Goal: Transaction & Acquisition: Purchase product/service

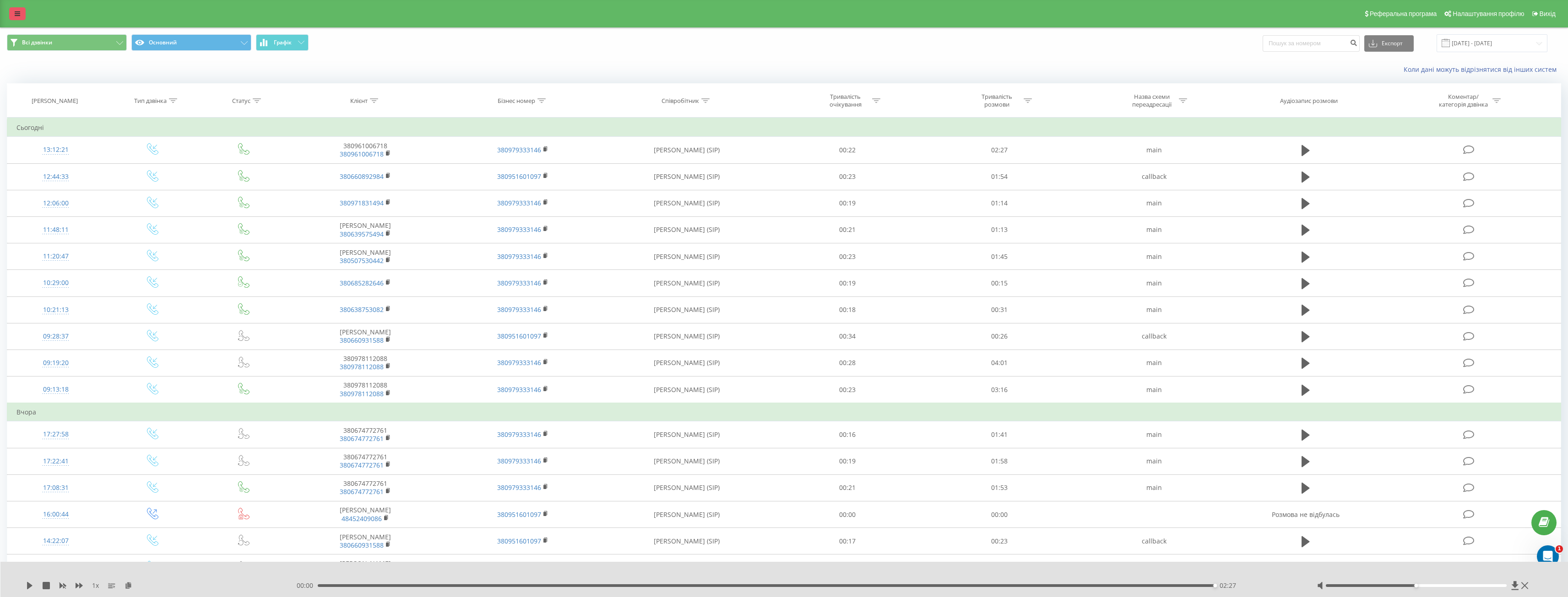
click at [13, 16] on link at bounding box center [17, 13] width 16 height 12
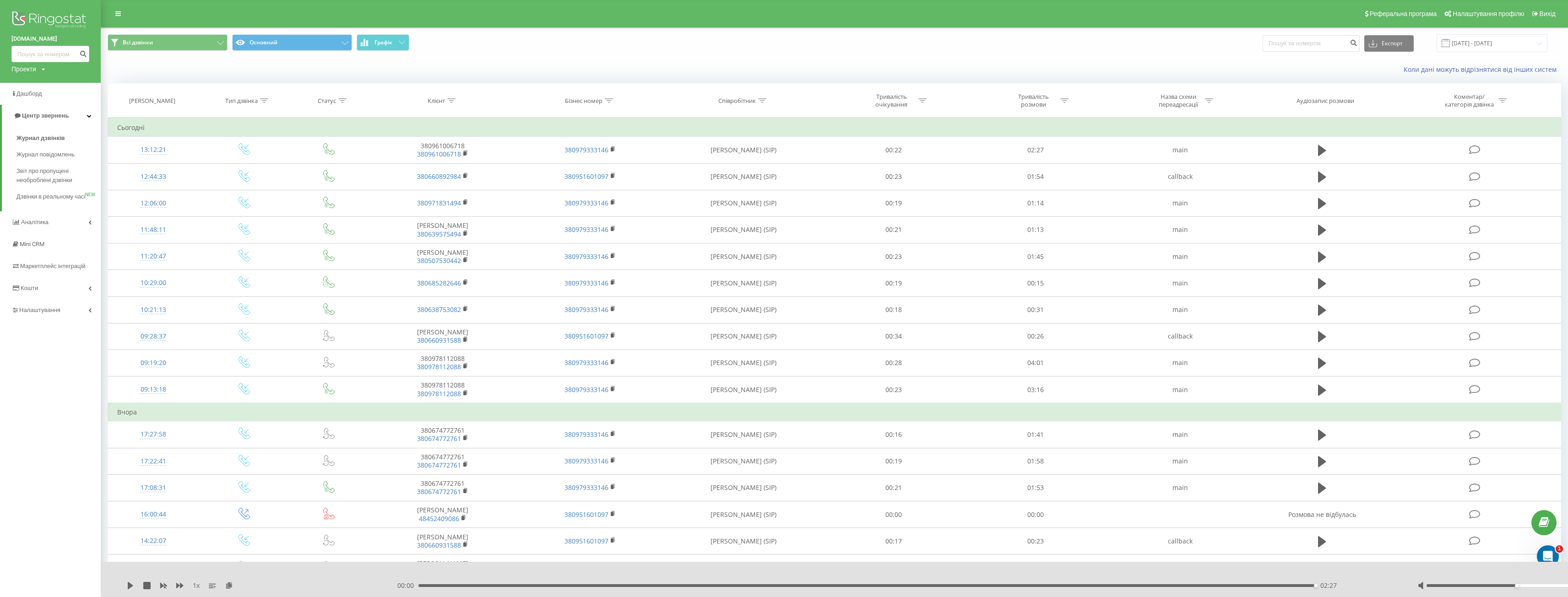
click at [54, 19] on img at bounding box center [51, 20] width 78 height 23
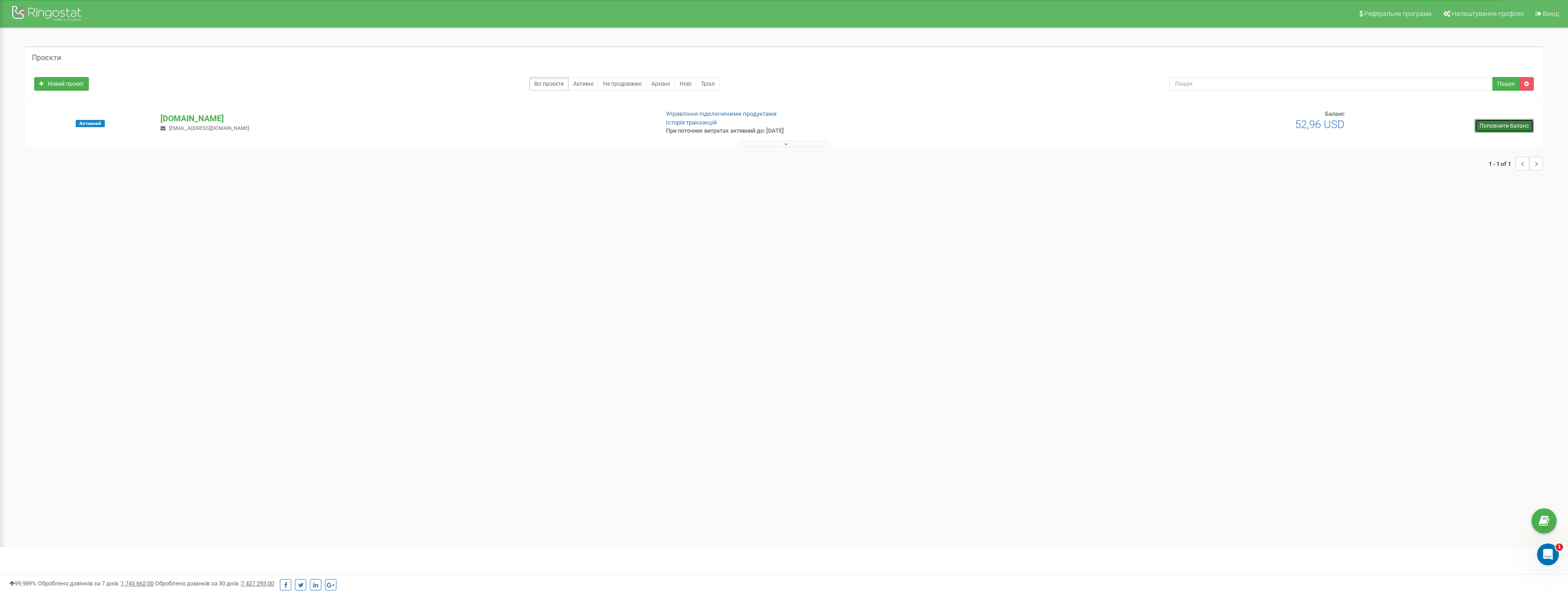
click at [1508, 130] on link "Поповнити баланс" at bounding box center [1504, 126] width 59 height 14
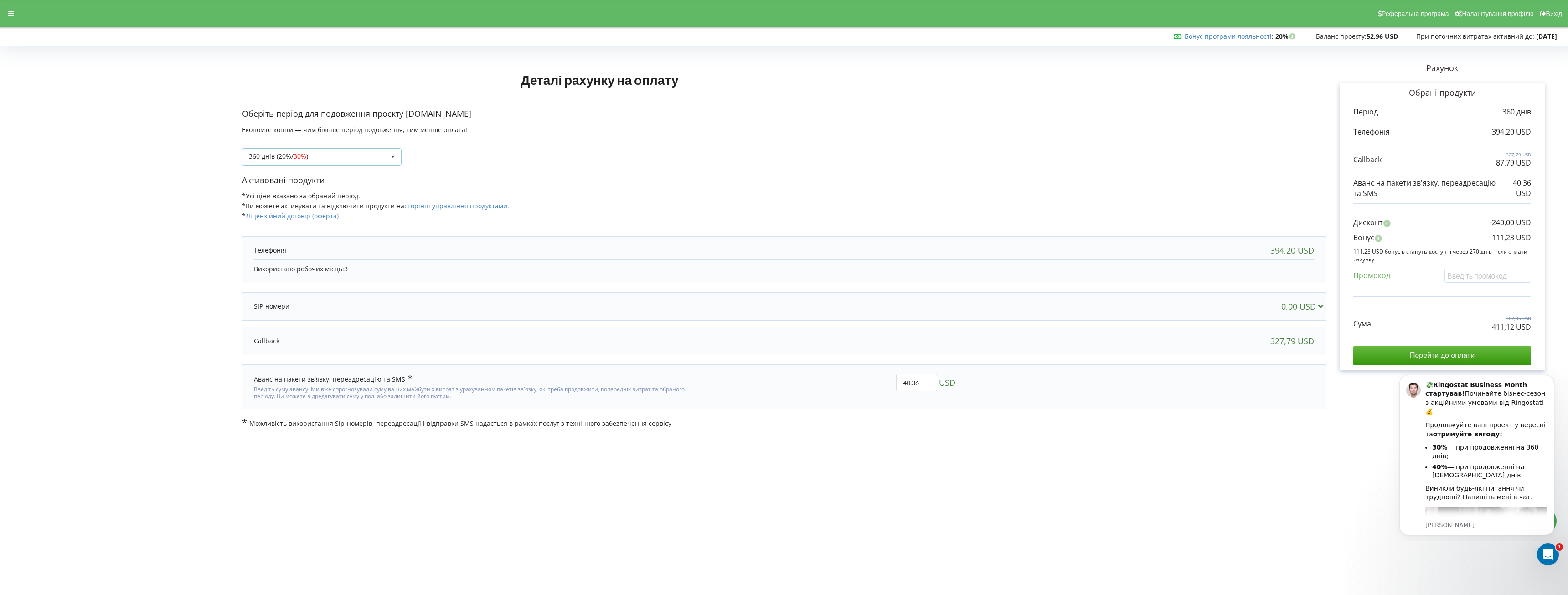
click at [353, 162] on div "360 днів ( 20% / 30% ) Поповнити баланс без подовження 20% / 30% 30% / 40%" at bounding box center [322, 157] width 160 height 17
click at [663, 172] on div "Оберіть період для подовження проєкту [DOMAIN_NAME] Економте кошти — чим більше…" at bounding box center [784, 141] width 1084 height 67
drag, startPoint x: 1489, startPoint y: 135, endPoint x: 1513, endPoint y: 139, distance: 24.3
click at [1513, 139] on div "394,20 USD" at bounding box center [1442, 132] width 178 height 20
drag, startPoint x: 1494, startPoint y: 165, endPoint x: 1518, endPoint y: 167, distance: 24.1
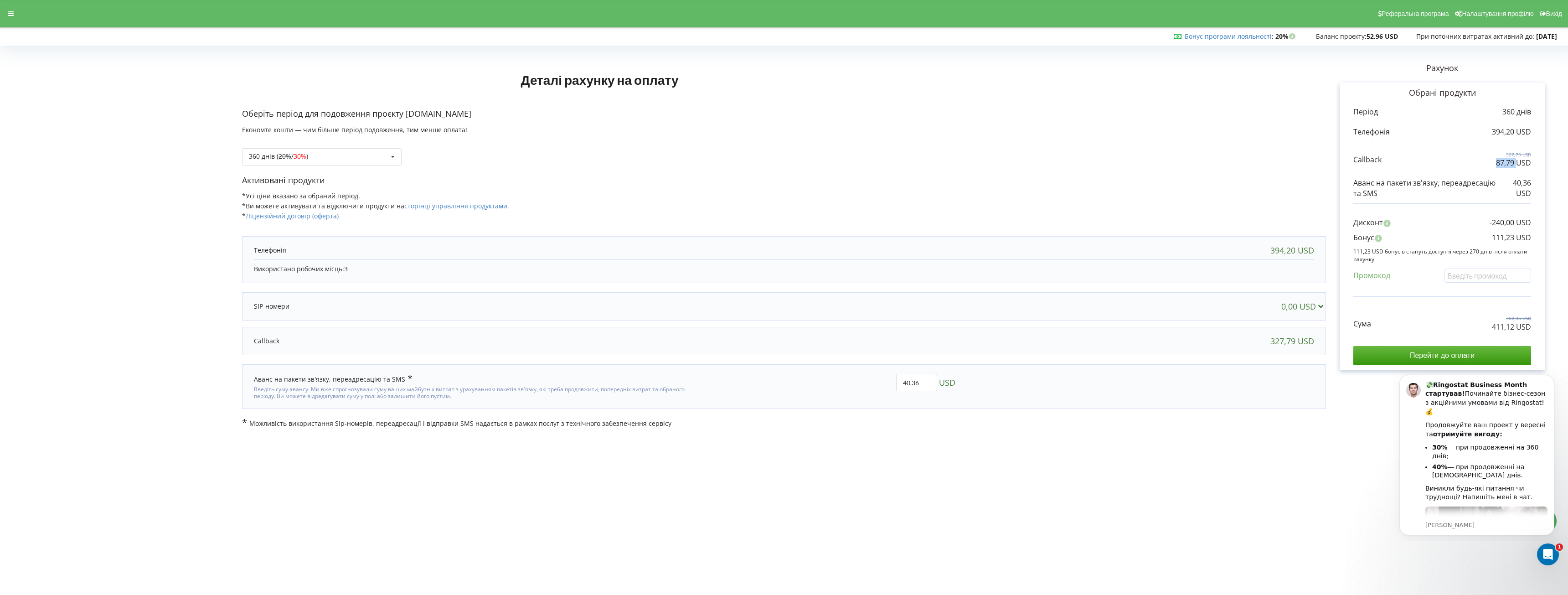
click at [1518, 167] on div "327,79 USD 87,79 USD" at bounding box center [1442, 160] width 178 height 17
drag, startPoint x: 1513, startPoint y: 184, endPoint x: 1535, endPoint y: 186, distance: 22.1
click at [1535, 186] on div "Обрані продукти Період 360 днів 394,20 USD 327,79 USD 87,79 USD" at bounding box center [1442, 226] width 205 height 287
drag, startPoint x: 1492, startPoint y: 240, endPoint x: 1535, endPoint y: 239, distance: 43.0
click at [1535, 239] on div "Обрані продукти Період 360 днів 394,20 USD 327,79 USD 87,79 USD" at bounding box center [1442, 226] width 205 height 287
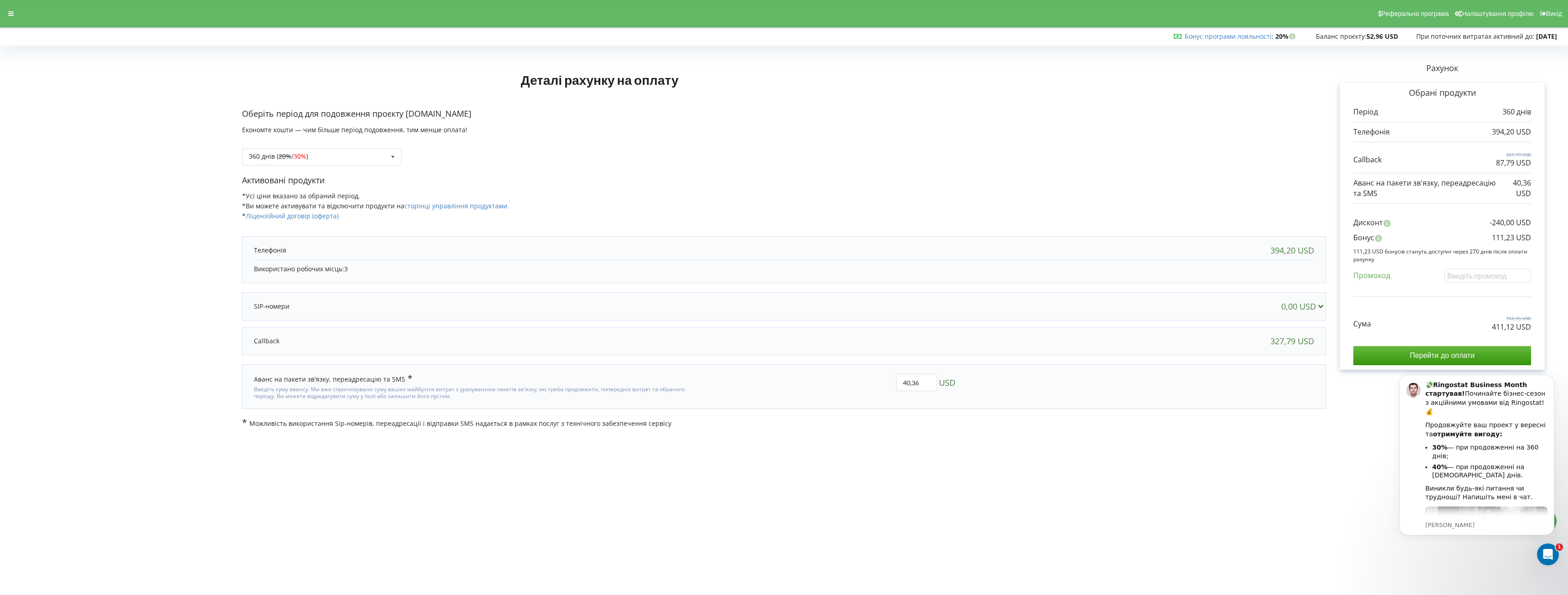
click at [1391, 257] on p "111,23 USD бонусів стануть доступні через 270 днів після оплати рахунку" at bounding box center [1442, 256] width 178 height 16
click at [390, 160] on icon at bounding box center [393, 157] width 14 height 17
click at [317, 224] on div "1080 днів ( 30% / 40% )" at bounding box center [321, 224] width 158 height 17
click at [362, 164] on div "1080 днів ( 30% / 40% ) Поповнити баланс без подовження 20% / 30% 30% / 40%" at bounding box center [322, 157] width 160 height 17
click at [298, 207] on span "30%" at bounding box center [300, 207] width 12 height 9
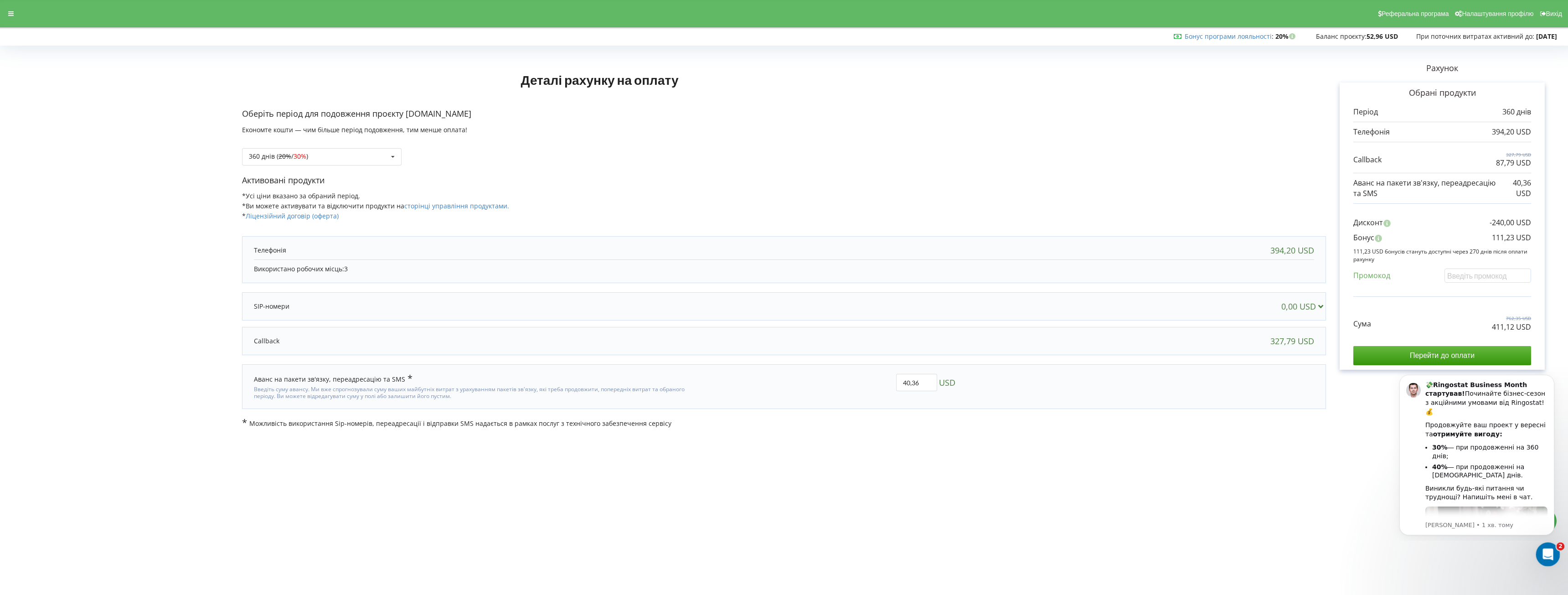
click at [1544, 558] on icon "Відкрити програму для спілкування Intercom" at bounding box center [1546, 553] width 15 height 15
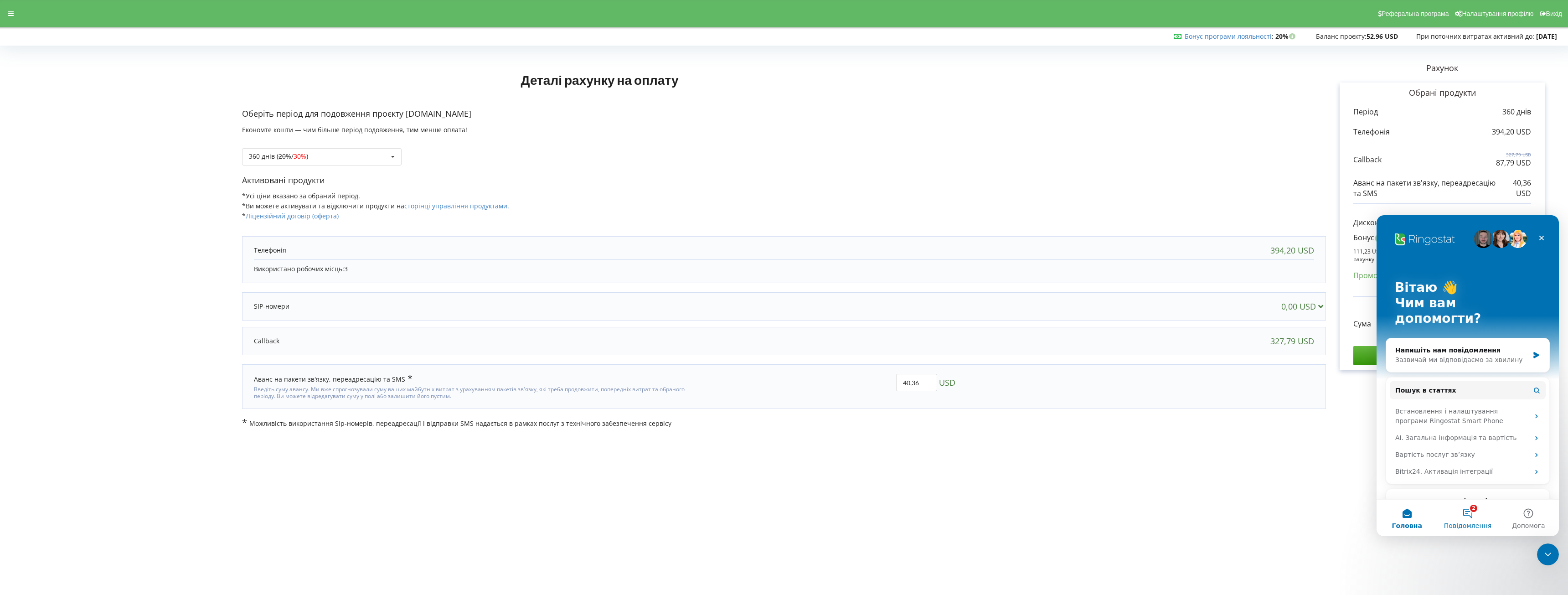
click at [1459, 506] on button "2 Повідомлення" at bounding box center [1468, 518] width 61 height 37
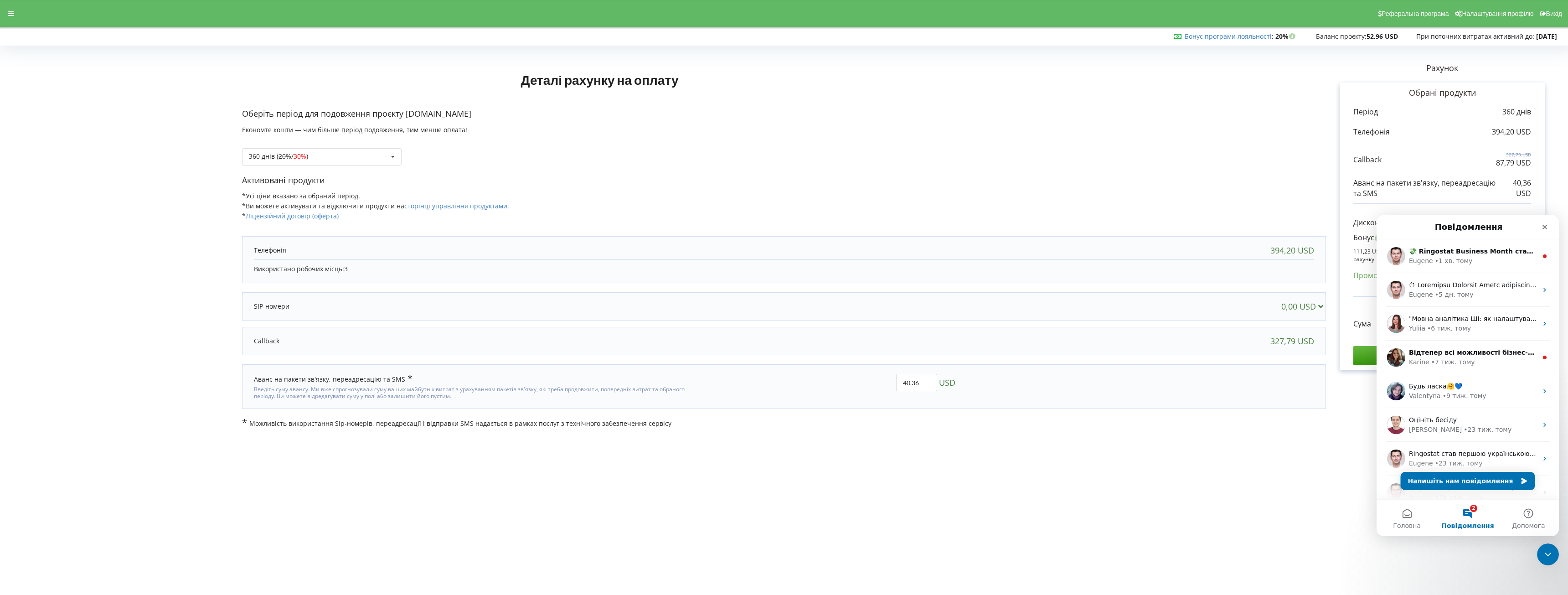
click at [1182, 524] on body "Реферальна програма Налаштування профілю Вихід Бонус програми лояльності : Бону…" at bounding box center [784, 298] width 1568 height 595
click at [1547, 227] on icon "Закрити" at bounding box center [1545, 227] width 7 height 7
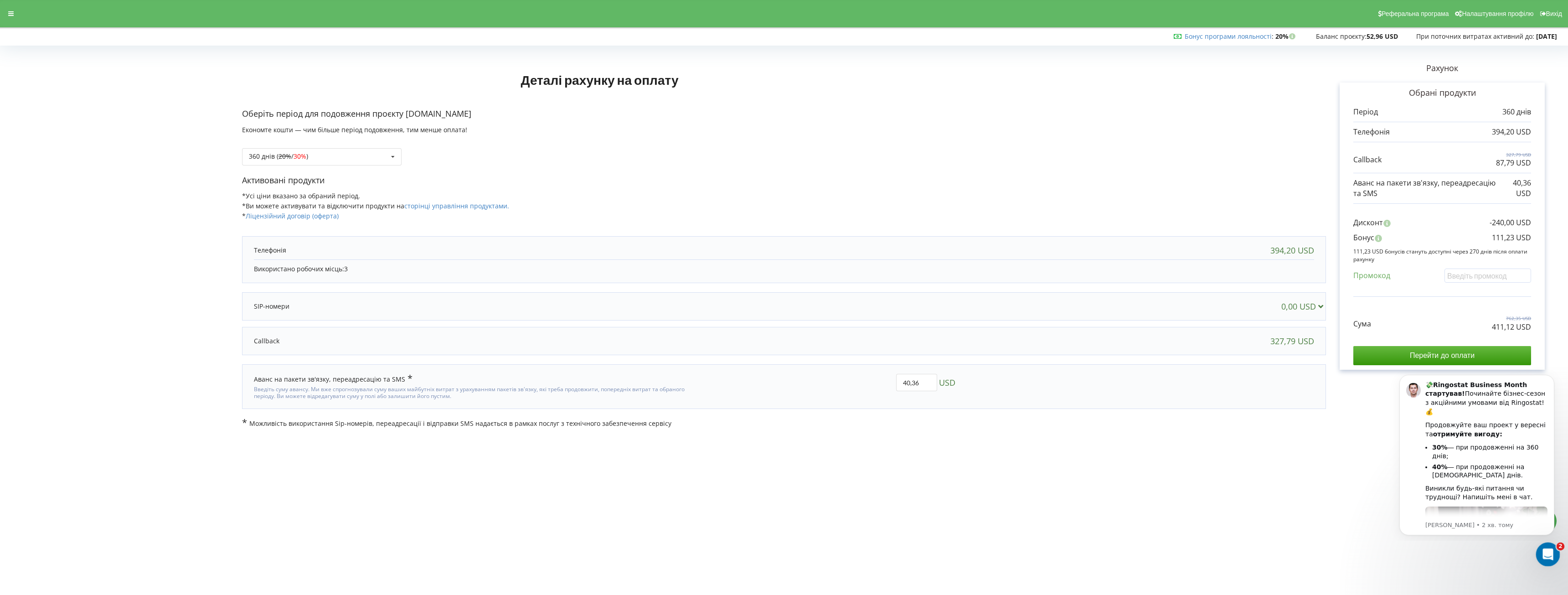
click at [1554, 557] on div "Відкрити програму для спілкування Intercom" at bounding box center [1546, 553] width 30 height 30
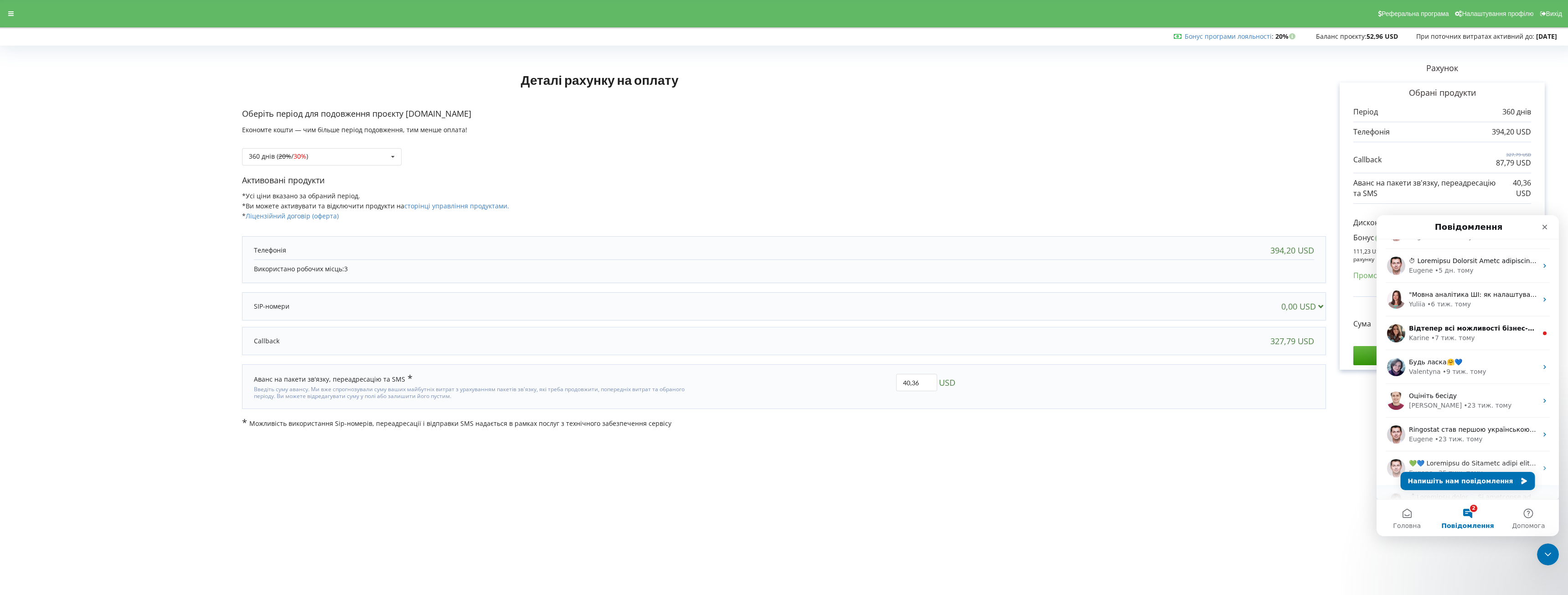
scroll to position [114, 0]
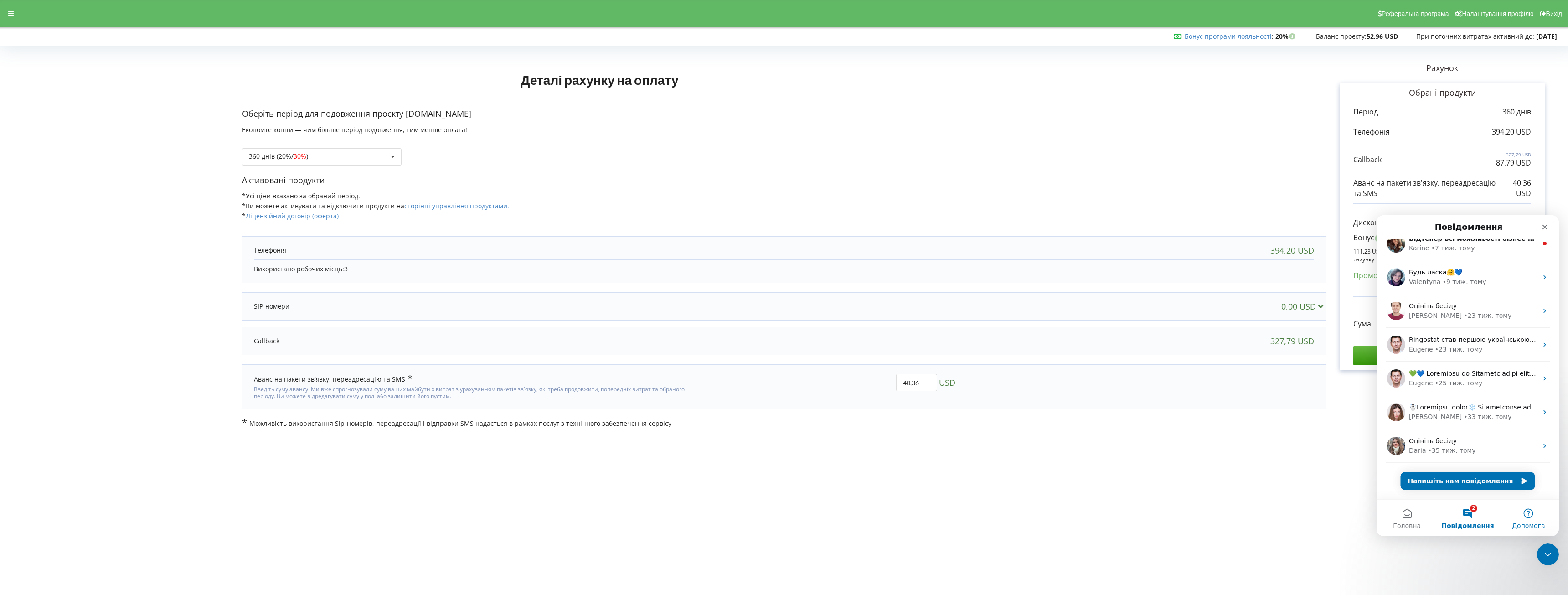
click at [1524, 524] on span "Допомога" at bounding box center [1528, 526] width 33 height 6
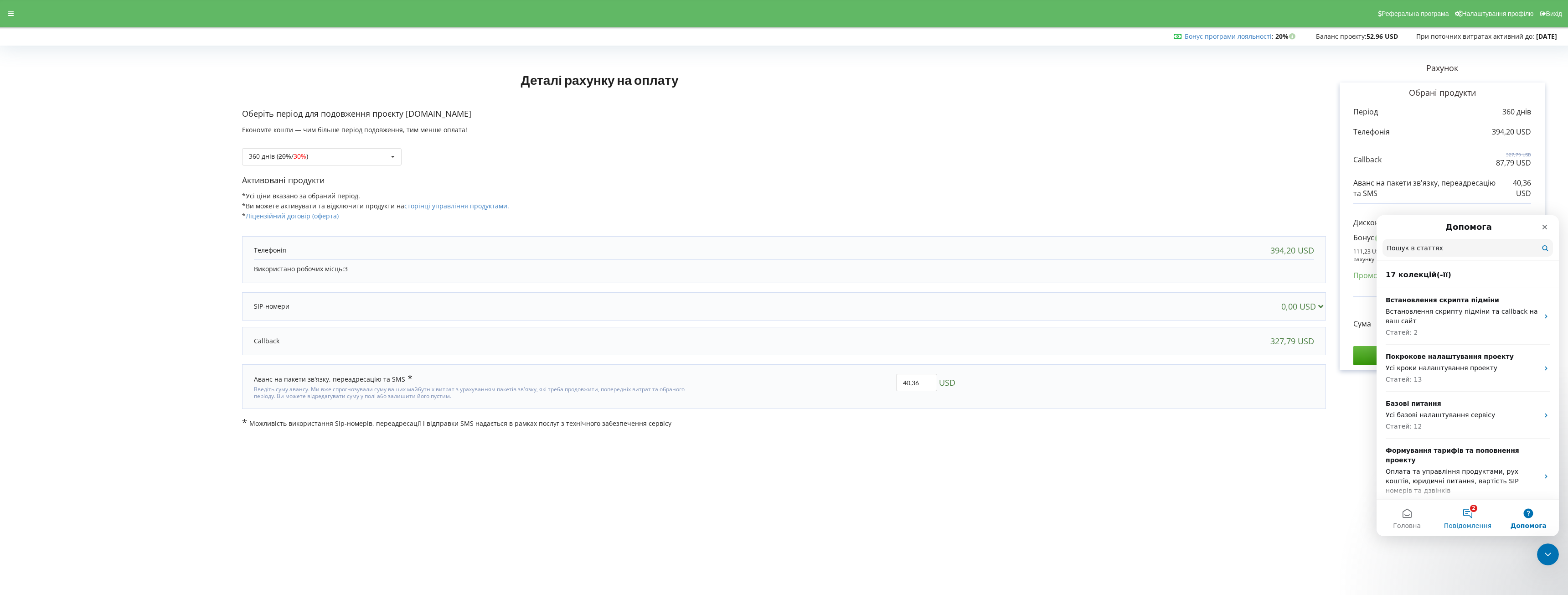
click at [1471, 523] on span "Повідомлення" at bounding box center [1468, 526] width 47 height 6
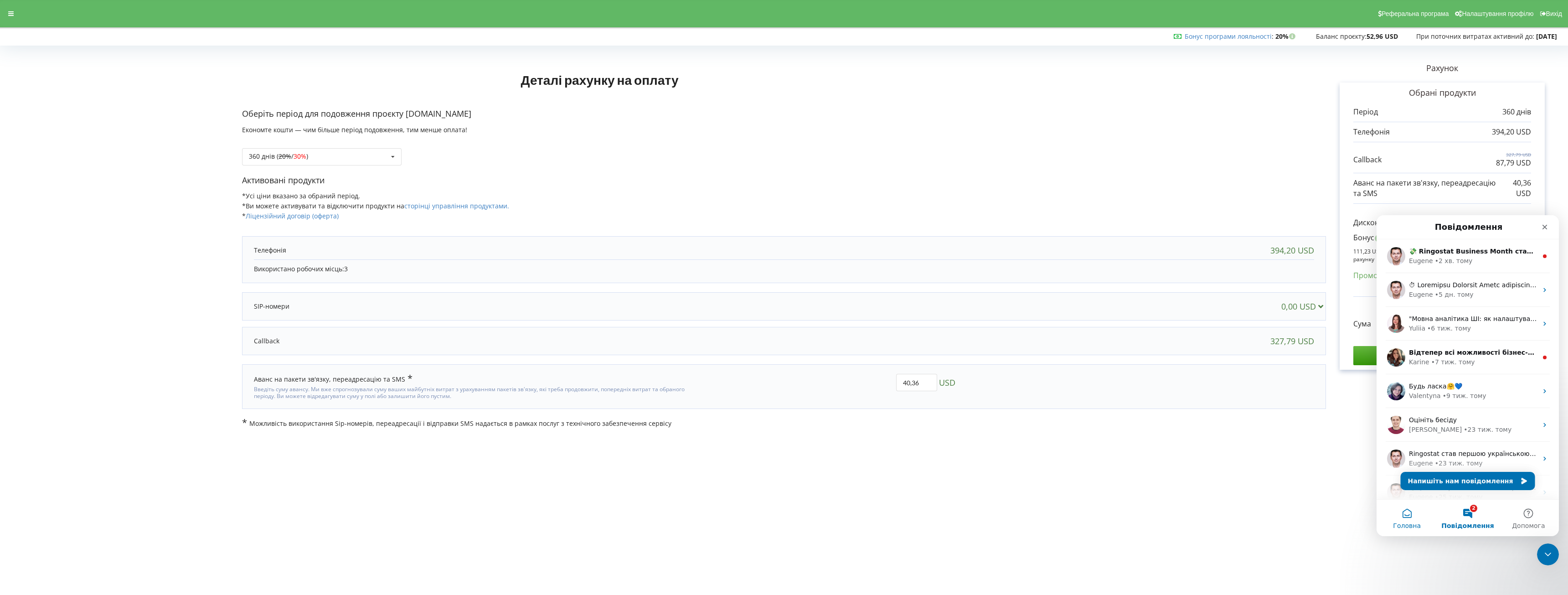
click at [1414, 523] on span "Головна" at bounding box center [1407, 526] width 28 height 6
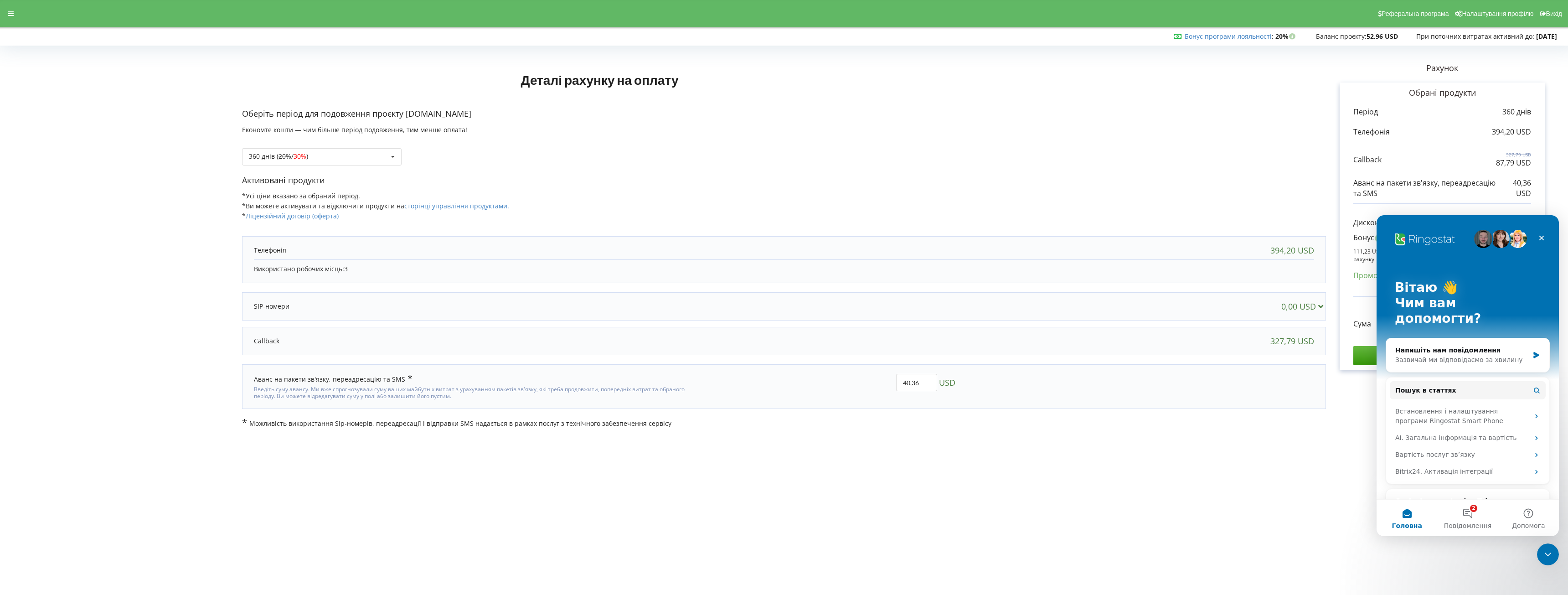
click at [1414, 523] on span "Головна" at bounding box center [1407, 526] width 30 height 6
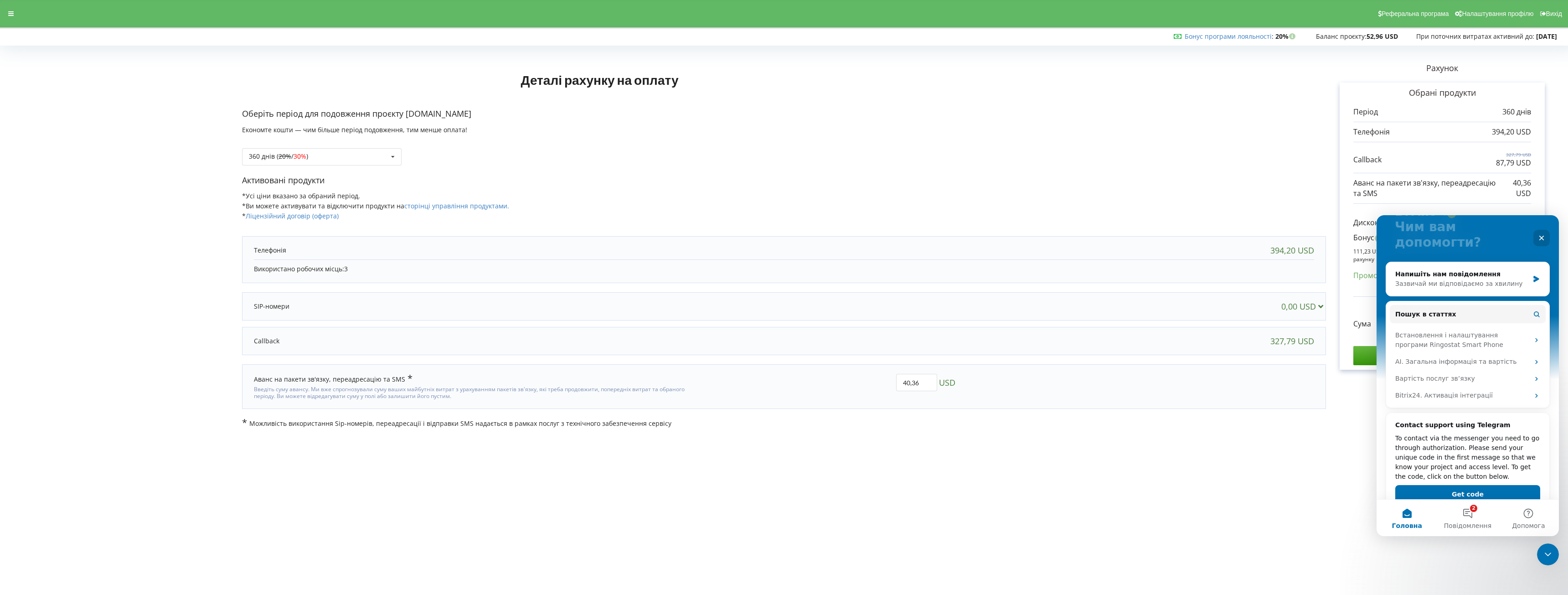
scroll to position [83, 0]
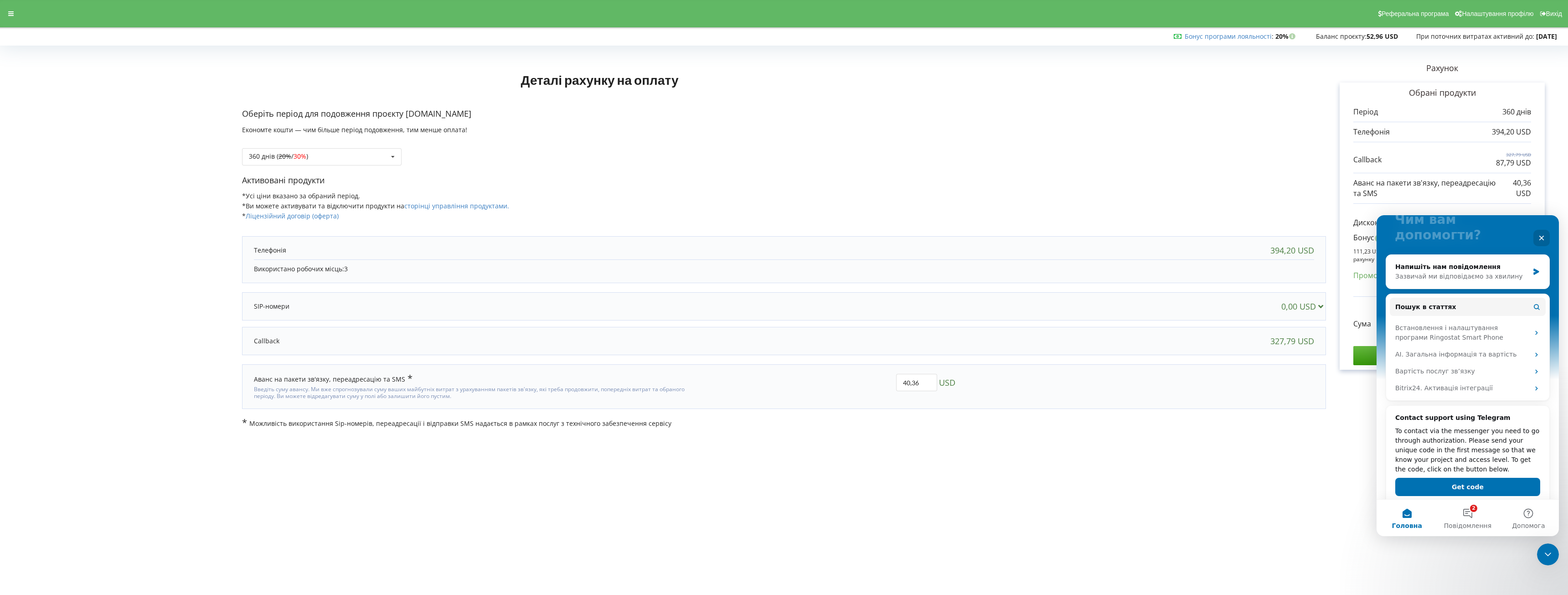
click at [1077, 539] on body "Реферальна програма Налаштування профілю Вихід Бонус програми лояльності : Бону…" at bounding box center [784, 298] width 1568 height 595
click at [855, 197] on div "Активовані продукти *Усі ціни вказано за обраний період. *Ви можете активувати …" at bounding box center [784, 203] width 1084 height 56
click at [1542, 238] on icon "Закрити" at bounding box center [1542, 238] width 5 height 5
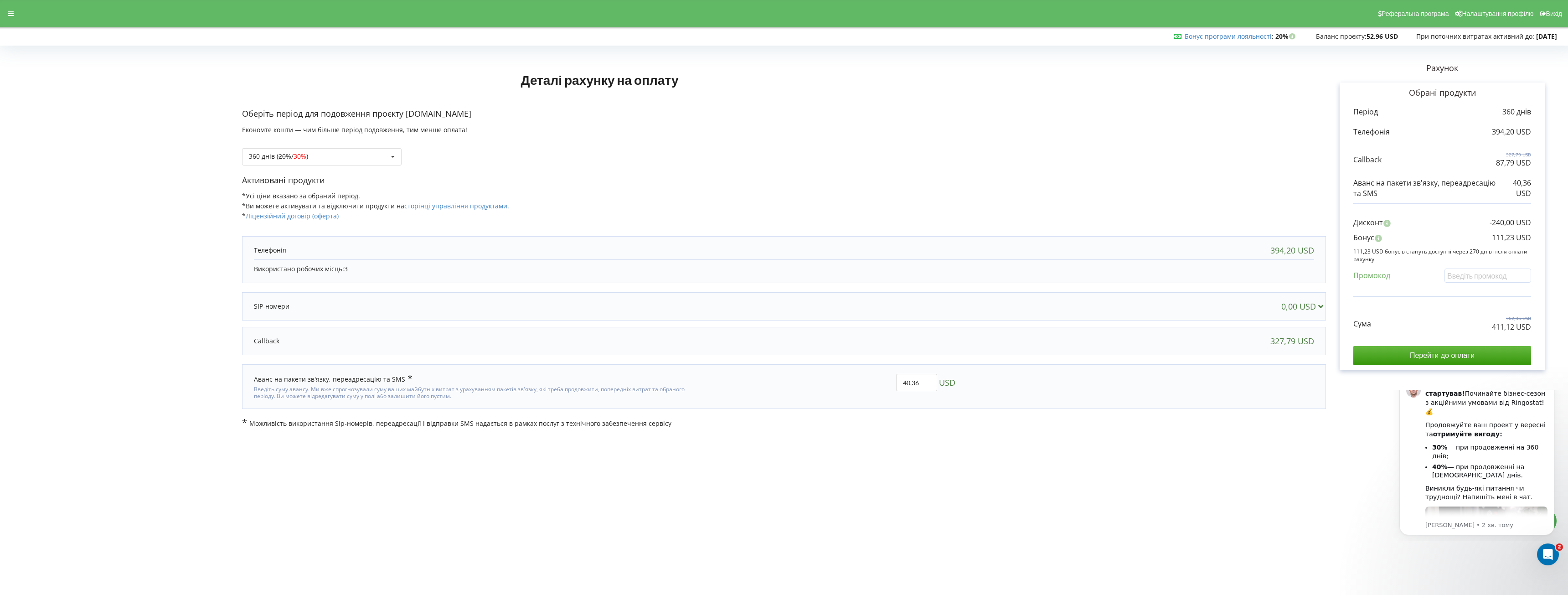
scroll to position [0, 0]
